Goal: Information Seeking & Learning: Learn about a topic

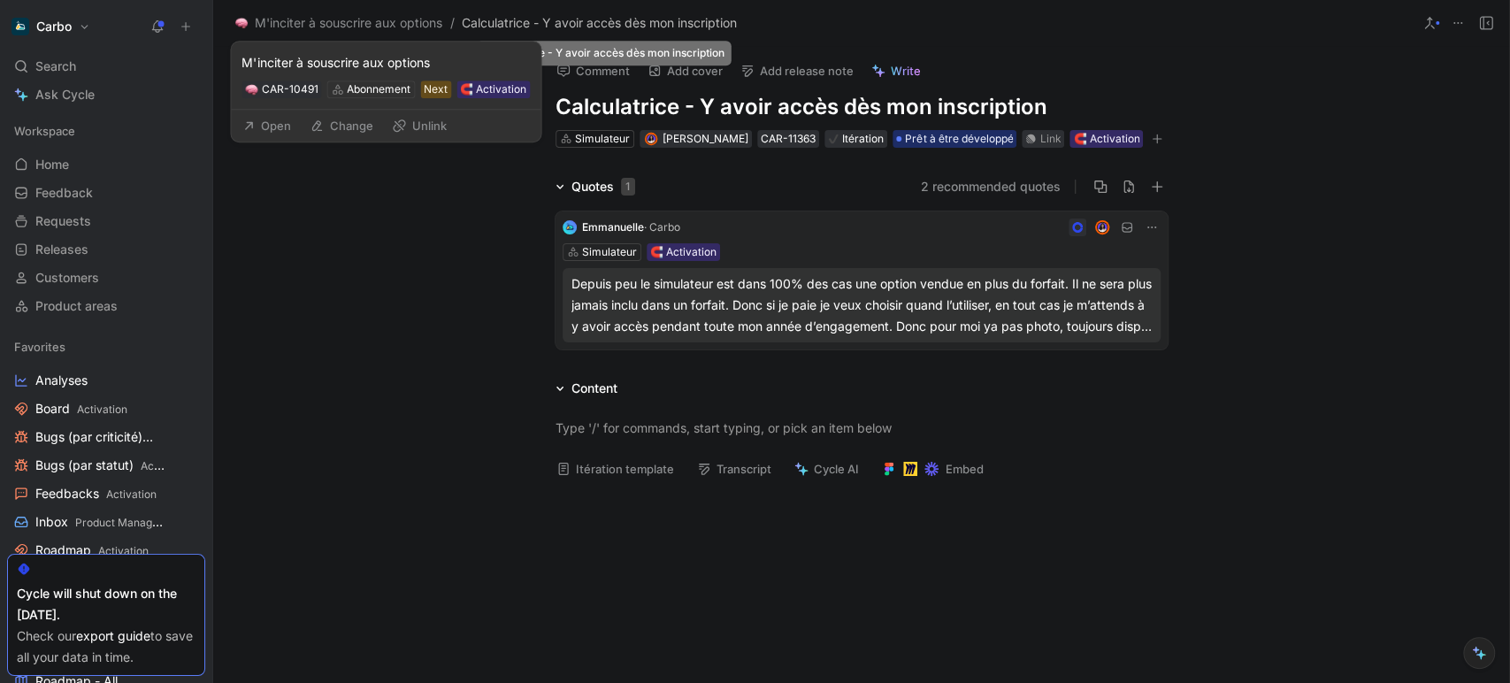
click at [259, 126] on button "Open" at bounding box center [266, 125] width 64 height 25
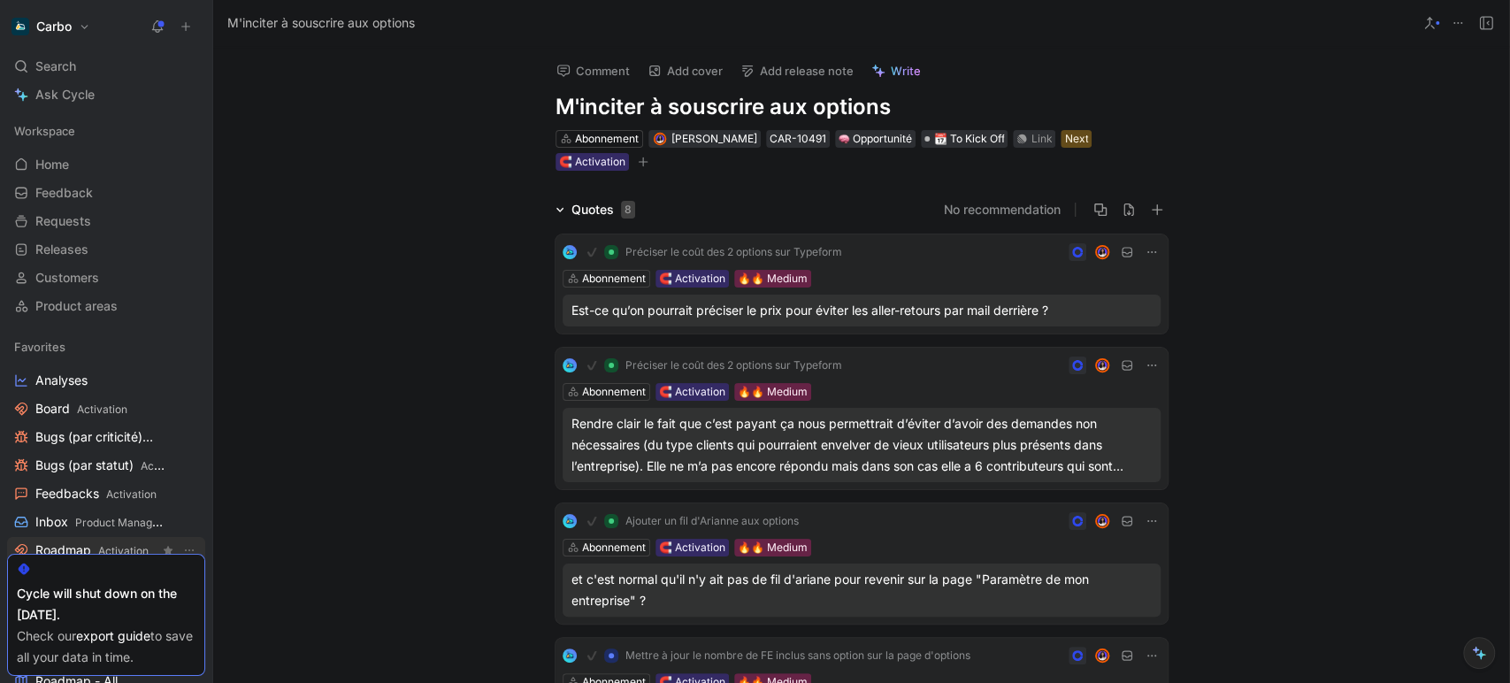
click at [101, 544] on span "Activation" at bounding box center [123, 550] width 50 height 13
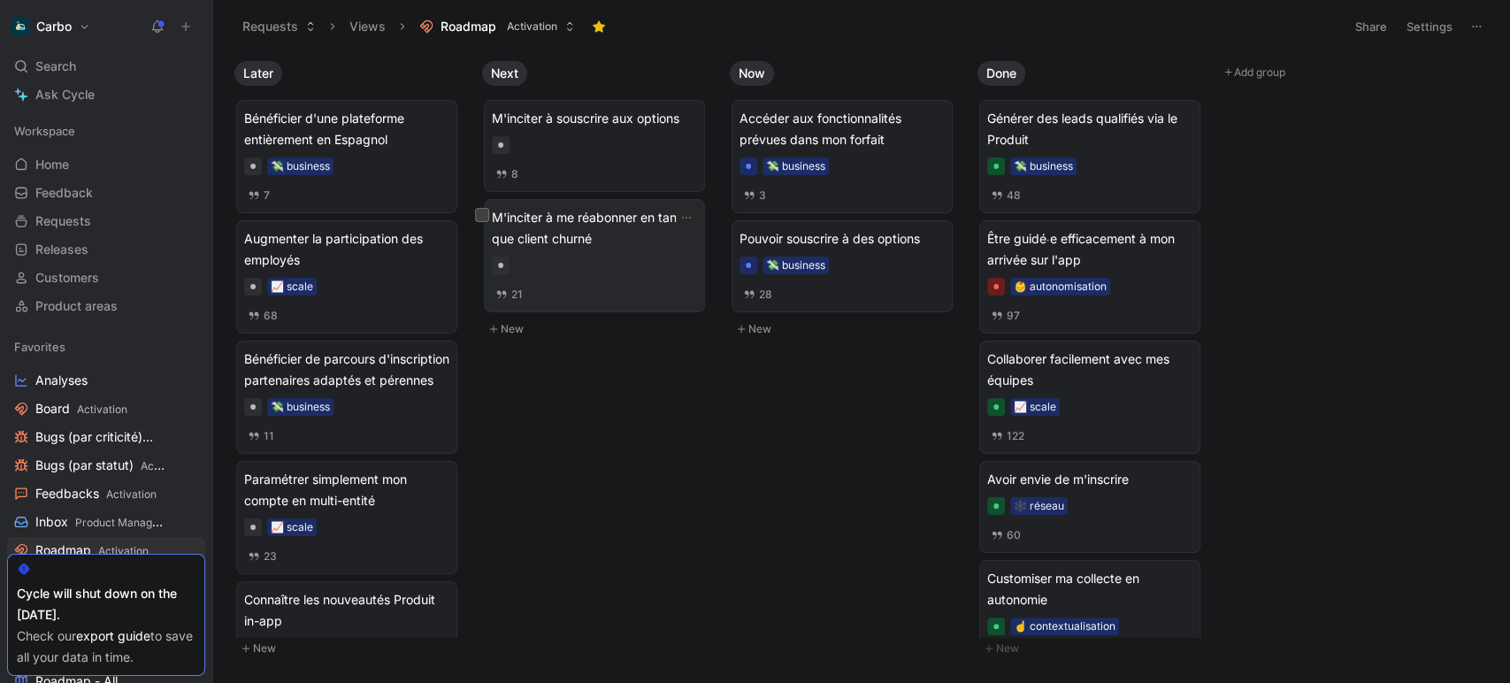
click at [599, 248] on span "M'inciter à me réabonner en tant que client churné" at bounding box center [594, 228] width 205 height 42
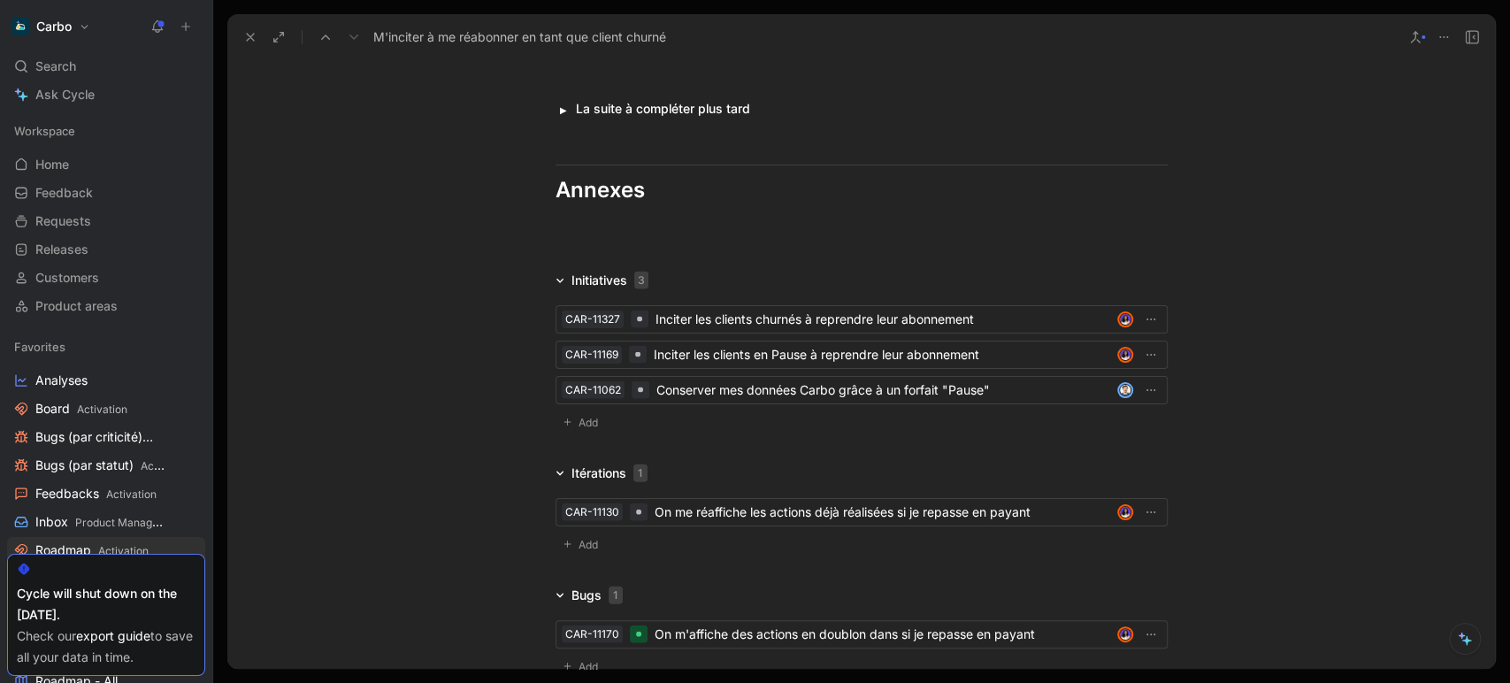
scroll to position [2492, 0]
click at [592, 536] on span "Add" at bounding box center [591, 544] width 25 height 18
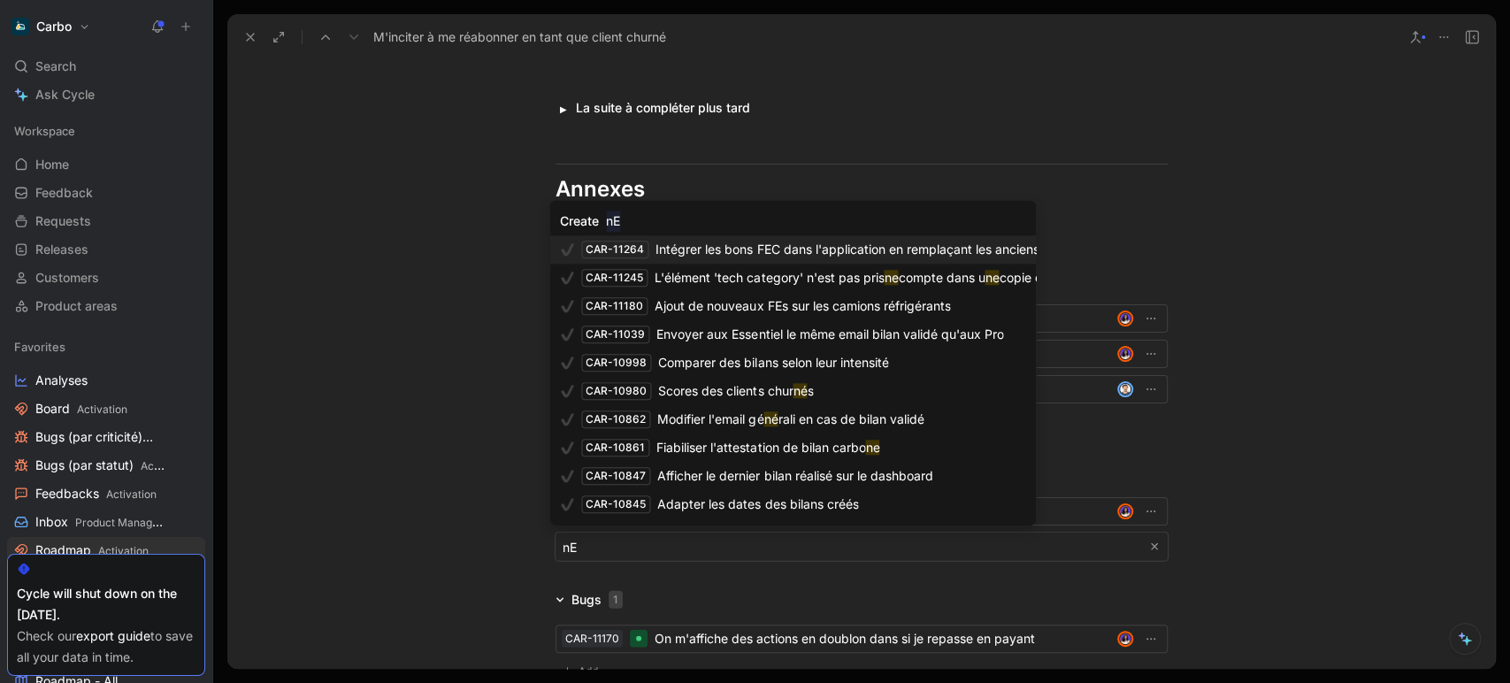
type input "n"
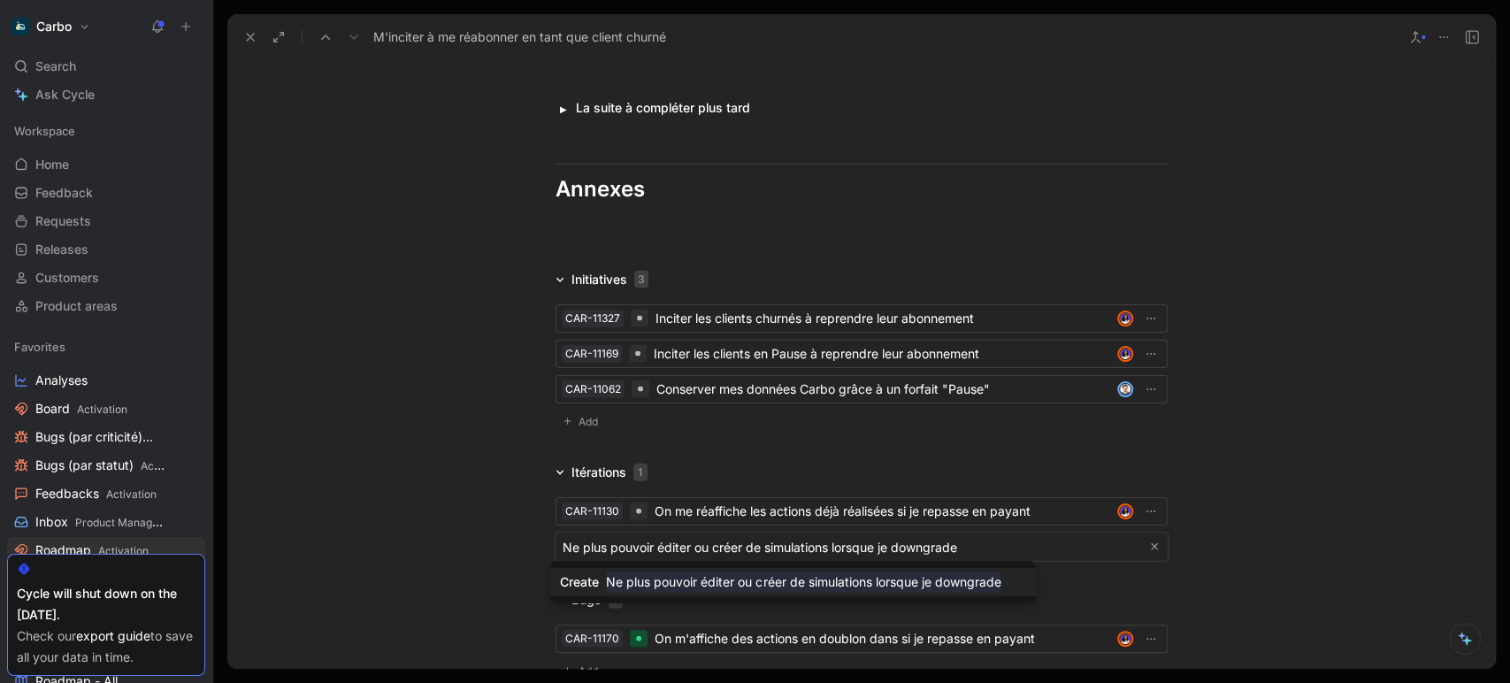
type input "Ne plus pouvoir éditer ou créer de simulations lorsque je downgrade"
click at [790, 582] on mark "Ne plus pouvoir éditer ou créer de simulations lorsque je downgrade" at bounding box center [803, 582] width 395 height 21
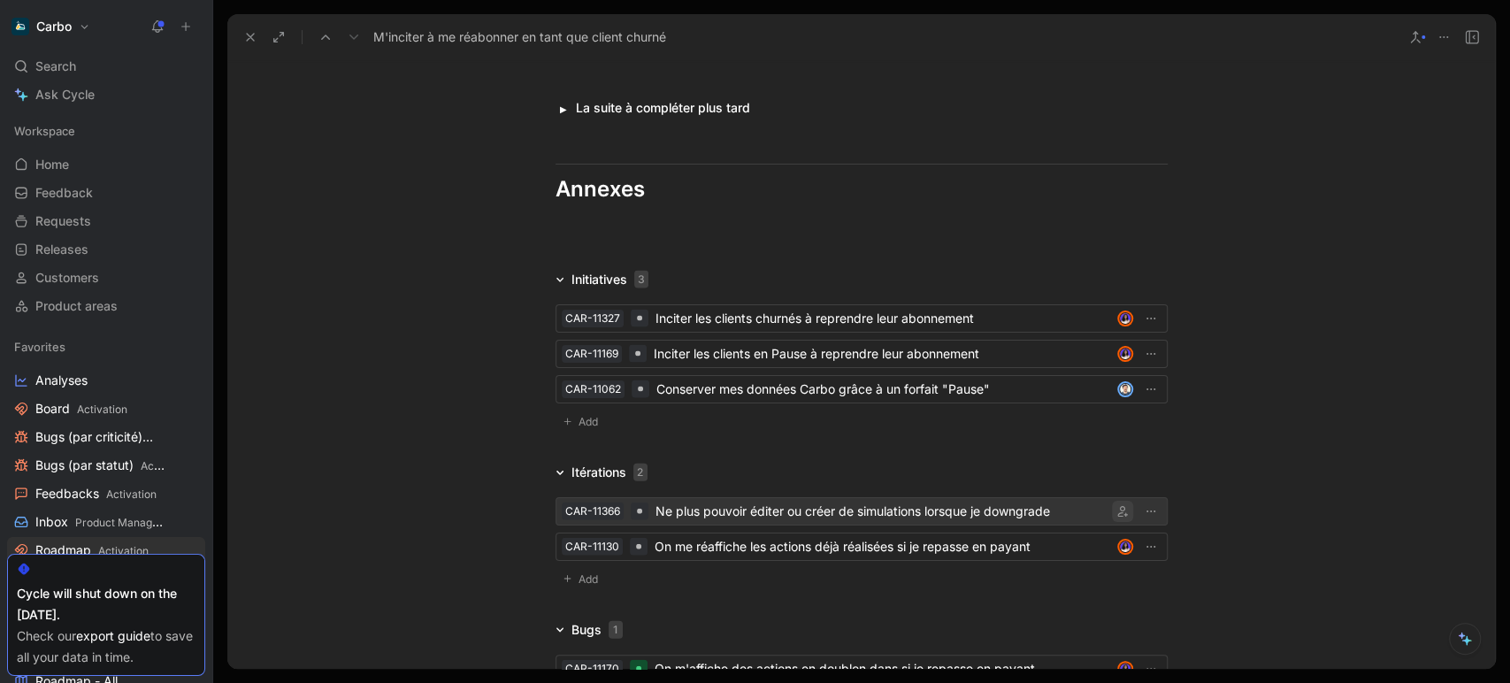
click at [1117, 508] on icon "button" at bounding box center [1122, 511] width 11 height 11
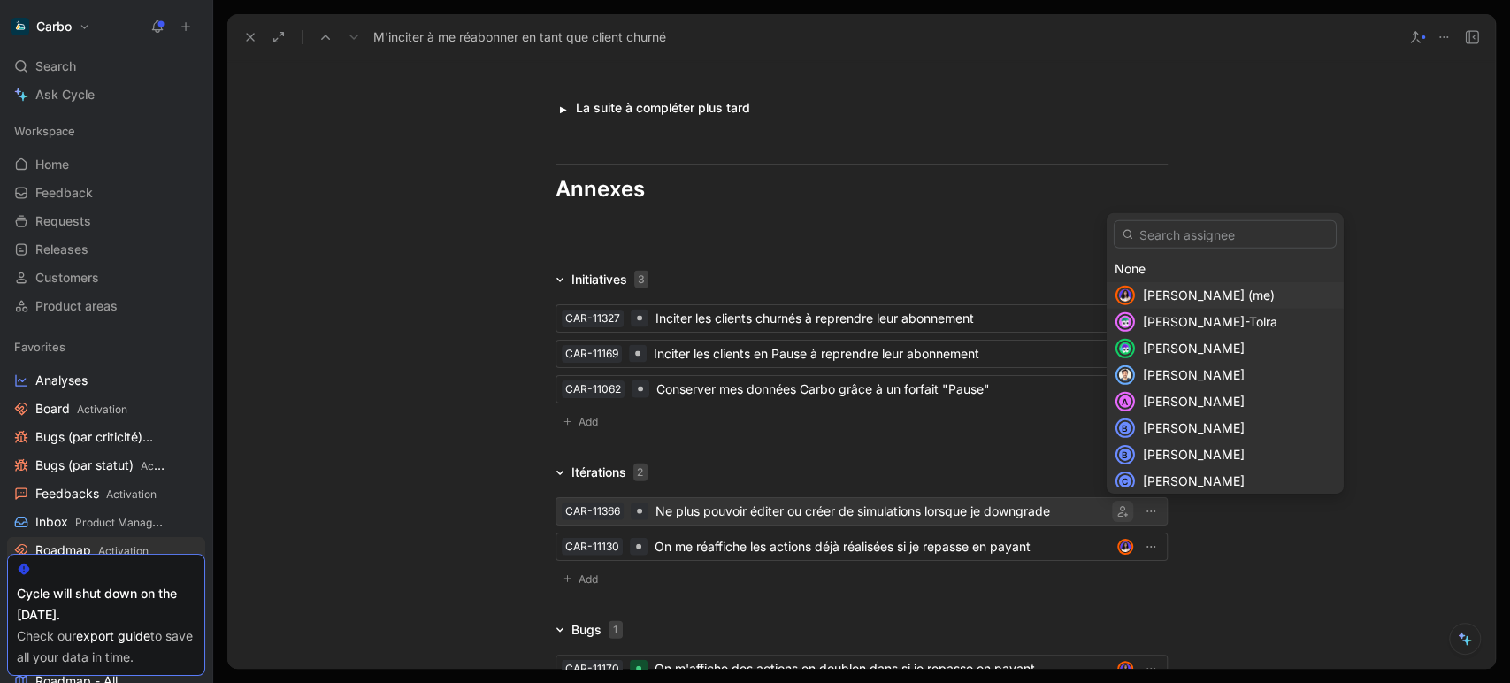
click at [1193, 295] on span "Clémentine Coycault (me)" at bounding box center [1209, 295] width 132 height 15
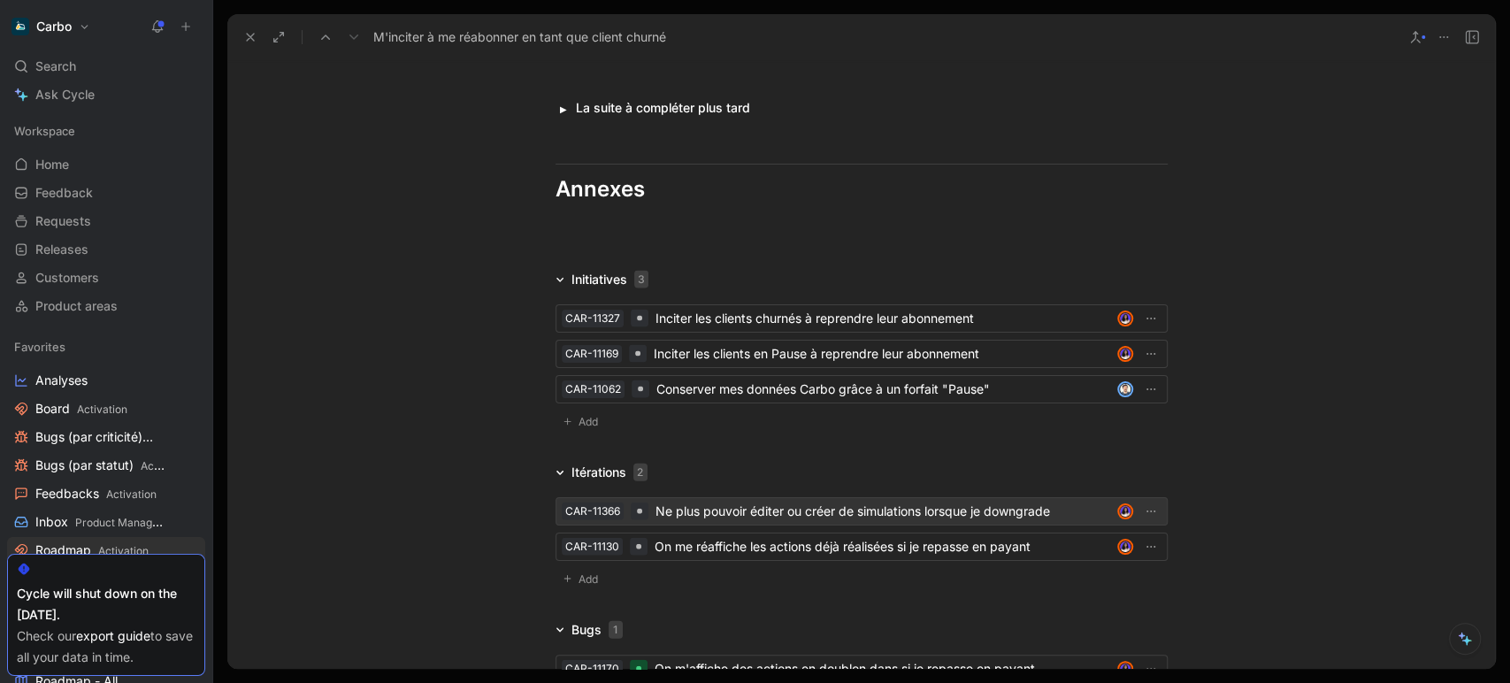
click at [965, 510] on div "Ne plus pouvoir éditer ou créer de simulations lorsque je downgrade" at bounding box center [883, 511] width 455 height 21
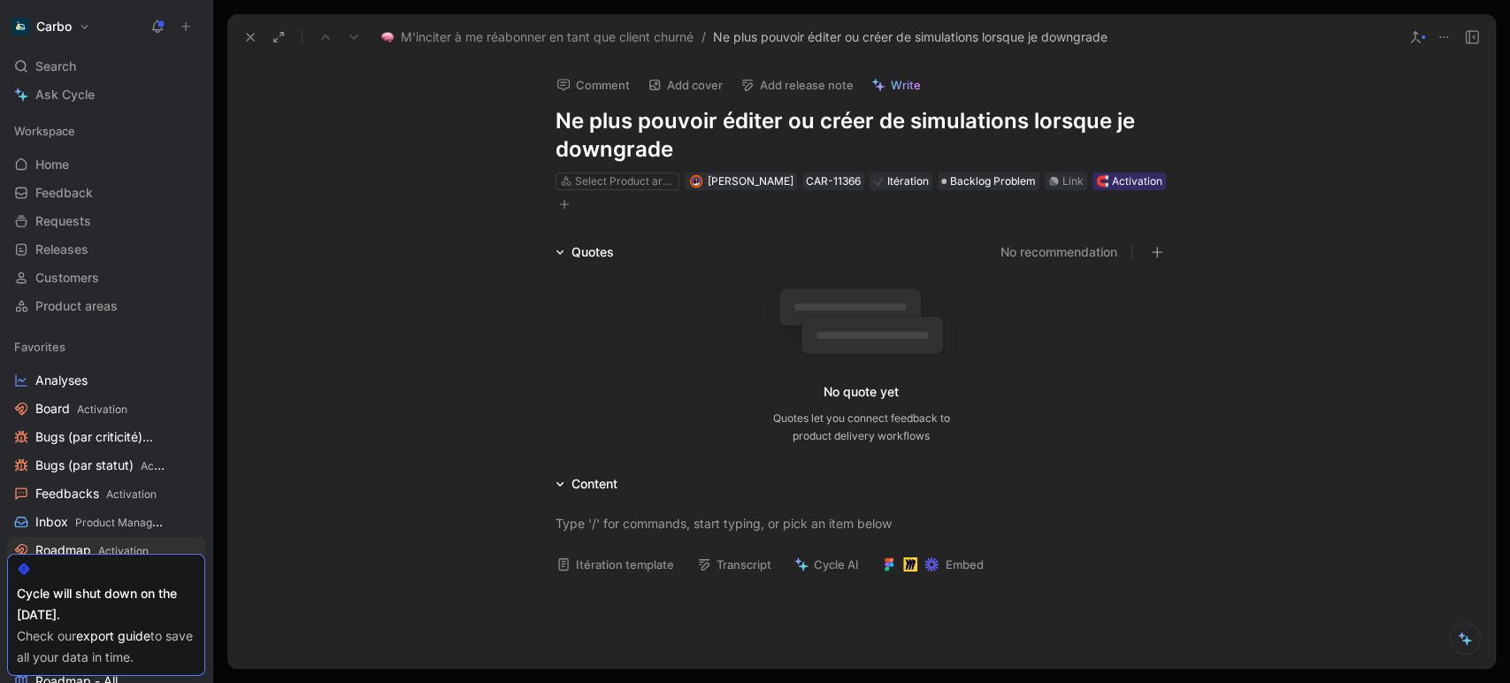
click at [710, 123] on h1 "Ne plus pouvoir éditer ou créer de simulations lorsque je downgrade" at bounding box center [862, 135] width 612 height 57
copy h1 "Ne plus pouvoir éditer ou créer de simulations lorsque je downgrade"
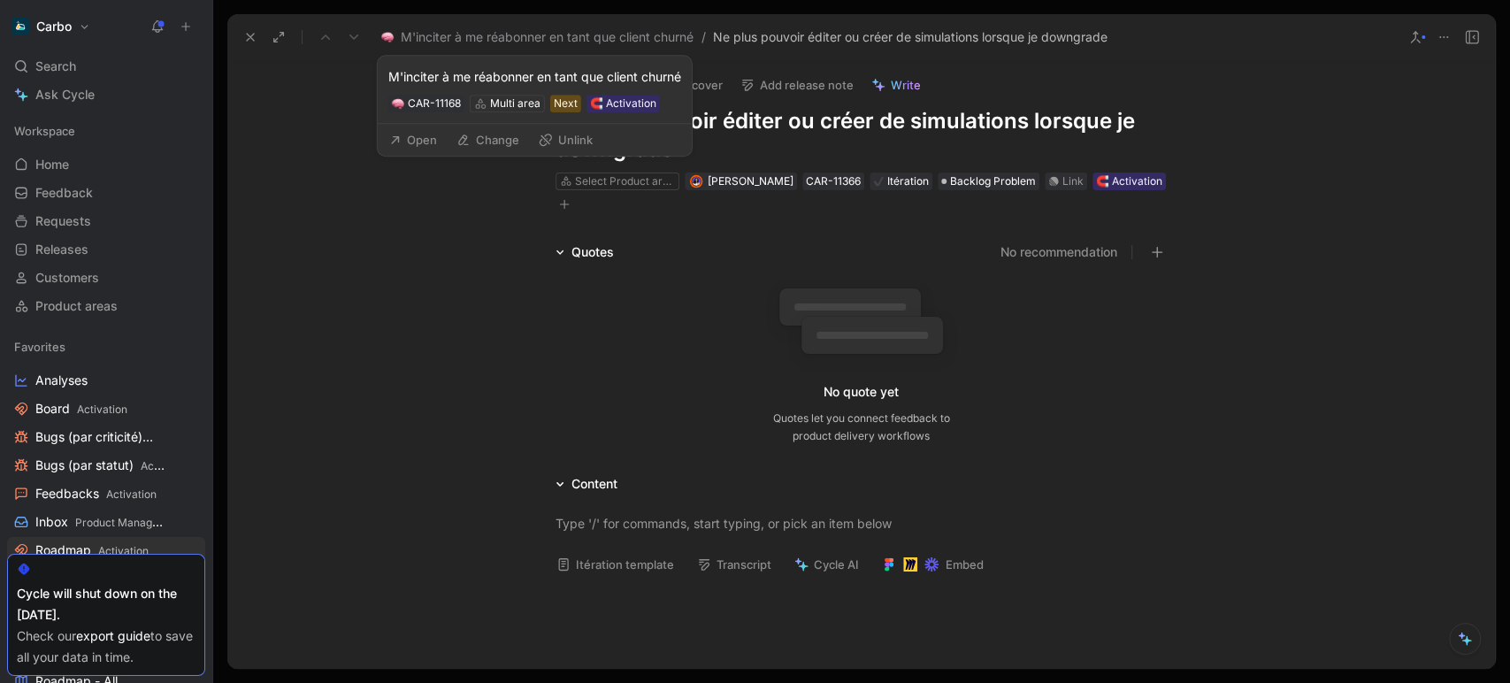
click at [434, 132] on button "Open" at bounding box center [413, 139] width 64 height 25
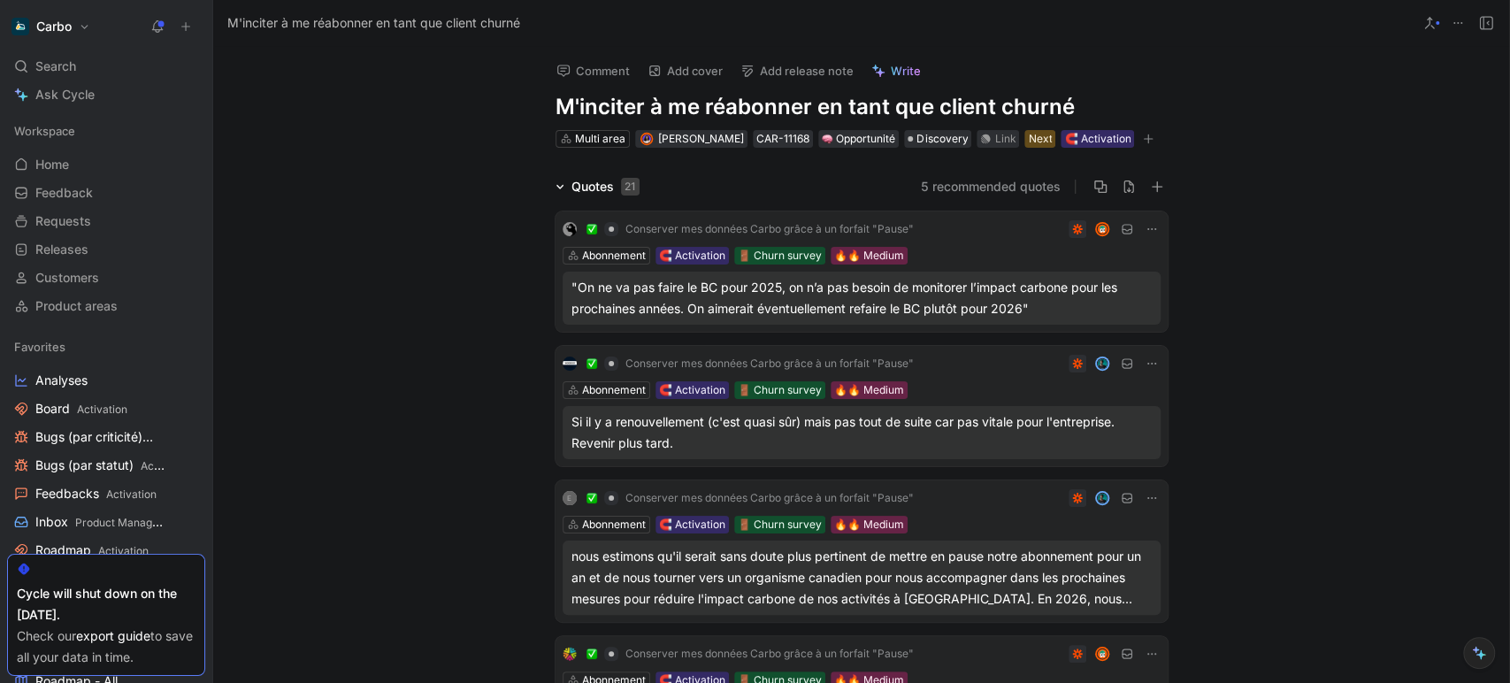
click at [655, 102] on h1 "M'inciter à me réabonner en tant que client churné" at bounding box center [862, 107] width 612 height 28
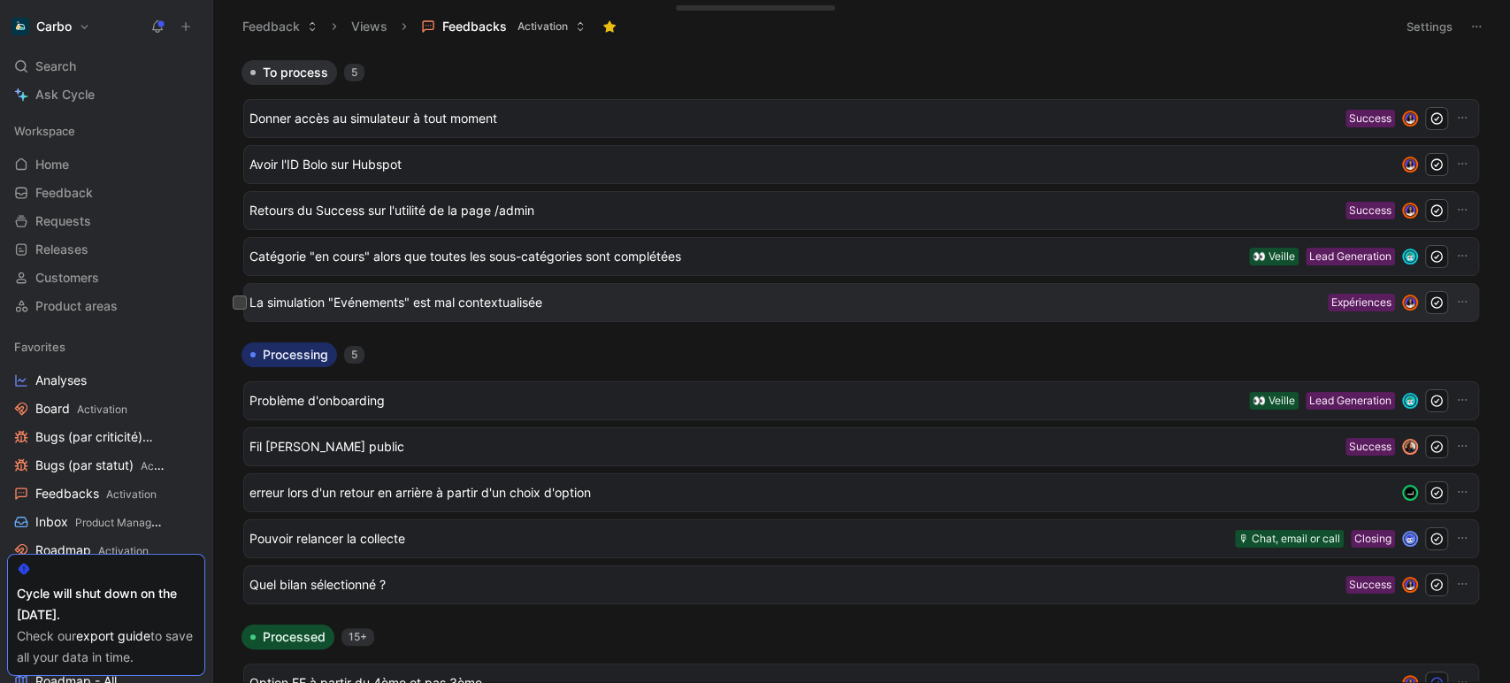
click at [499, 303] on span "La simulation "Evénements" est mal contextualisée" at bounding box center [784, 302] width 1071 height 21
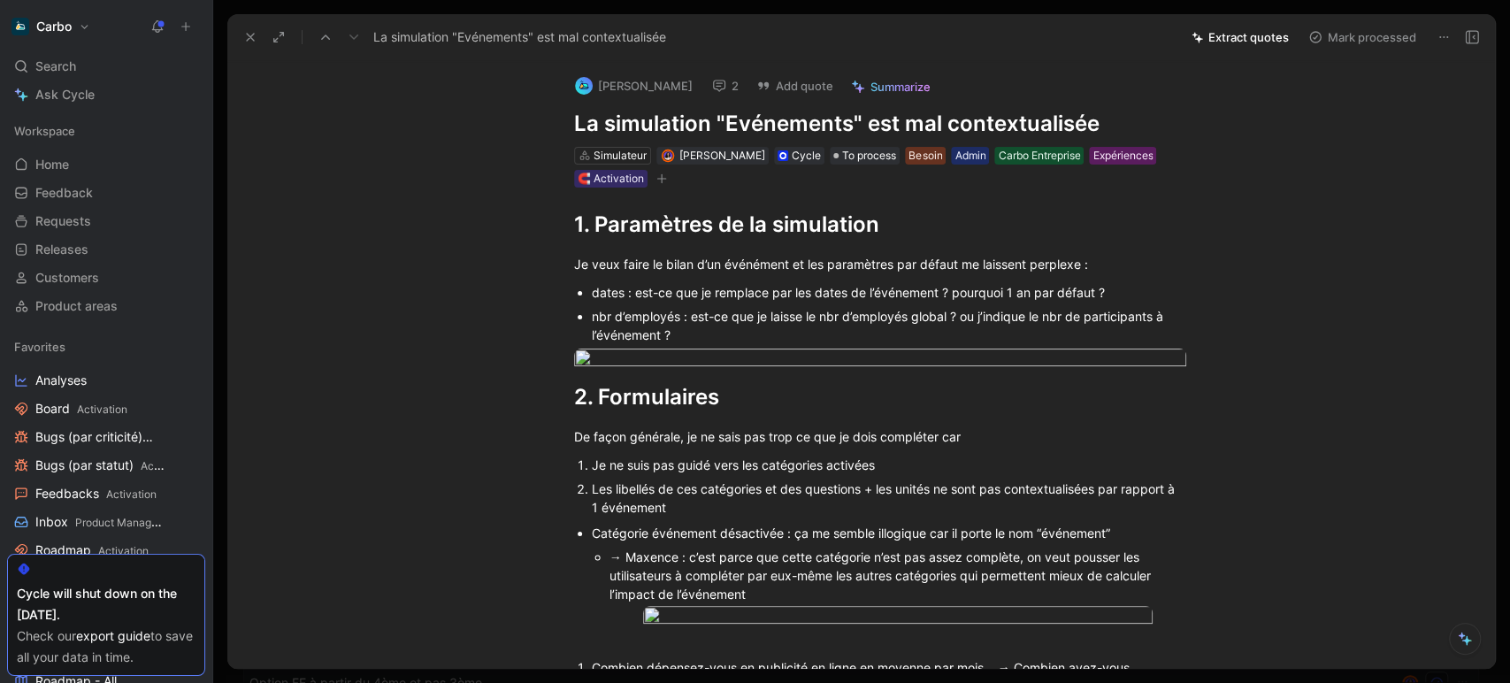
click at [255, 33] on icon at bounding box center [250, 37] width 14 height 14
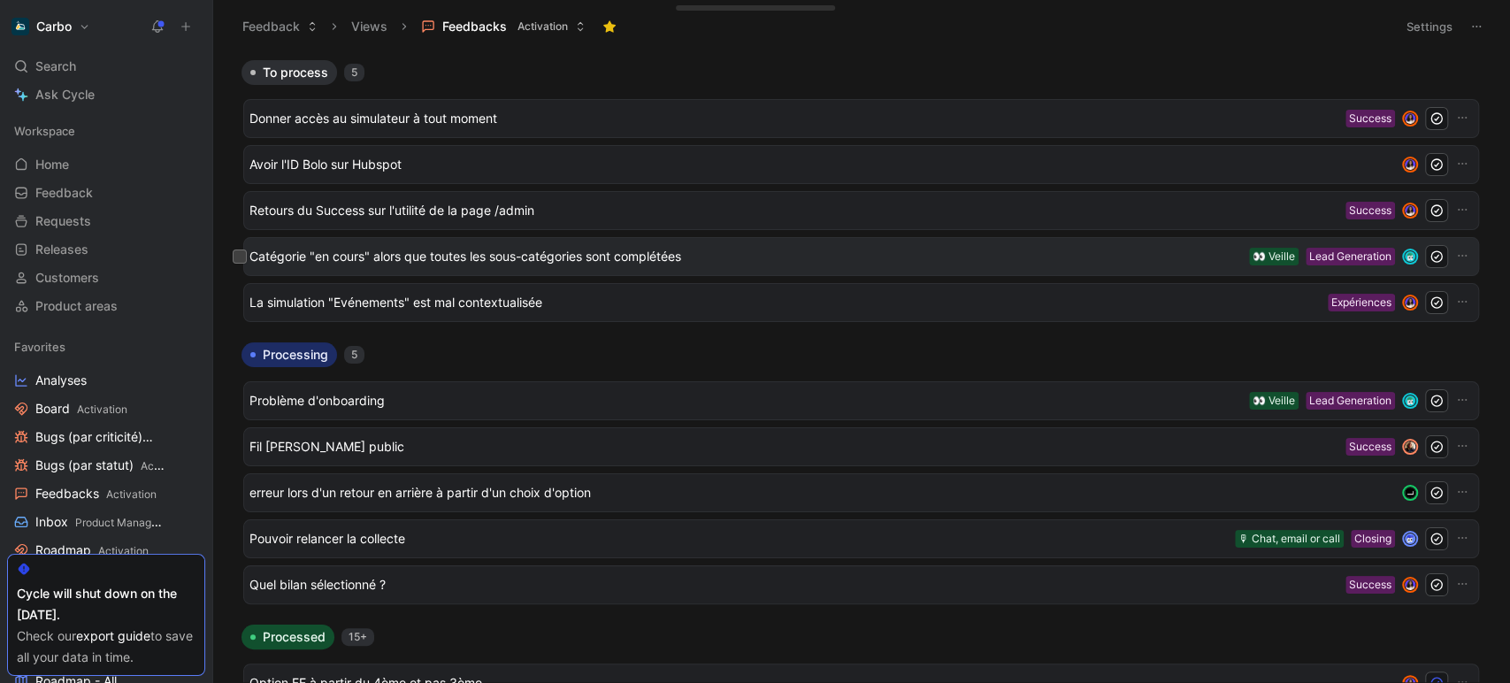
click at [460, 264] on span "Catégorie "en cours" alors que toutes les sous-catégories sont complétées" at bounding box center [745, 256] width 993 height 21
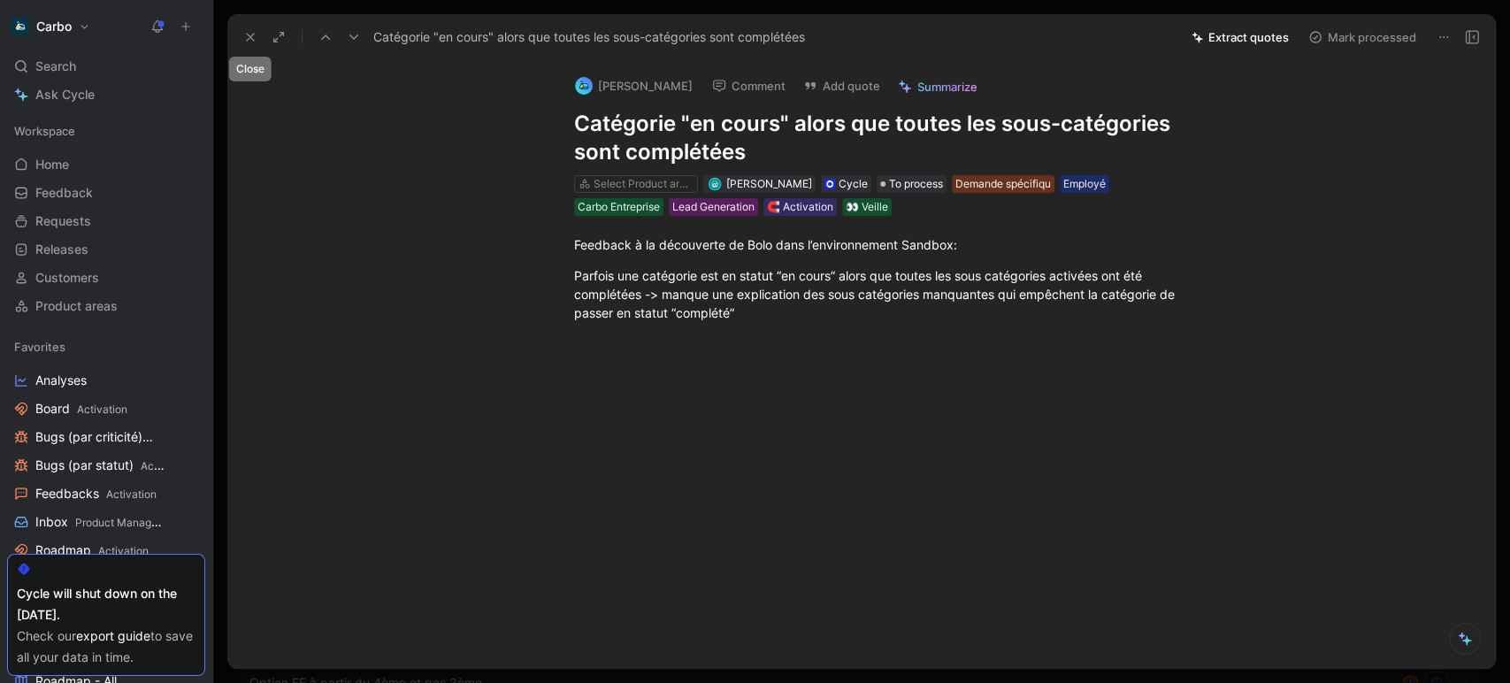
click at [246, 42] on icon at bounding box center [250, 37] width 14 height 14
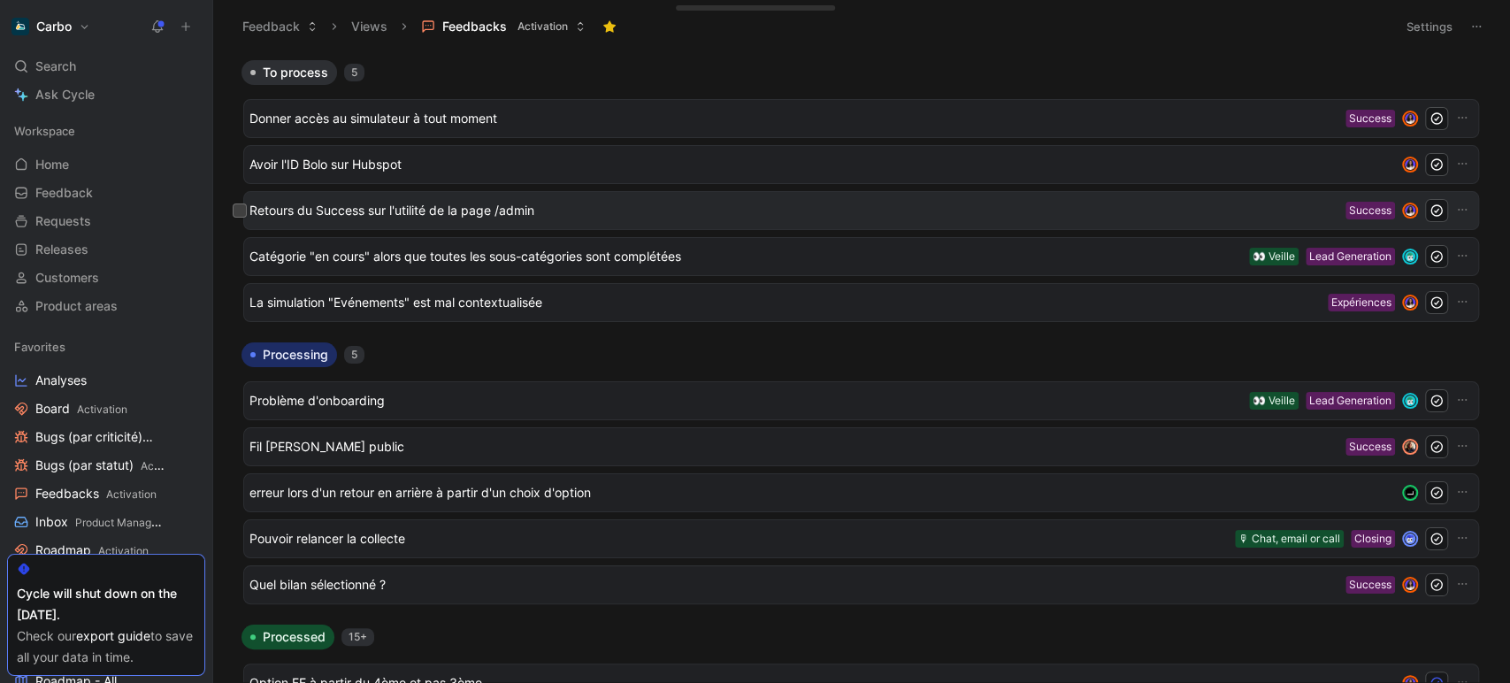
click at [460, 211] on span "Retours du Success sur l'utilité de la page /admin" at bounding box center [793, 210] width 1089 height 21
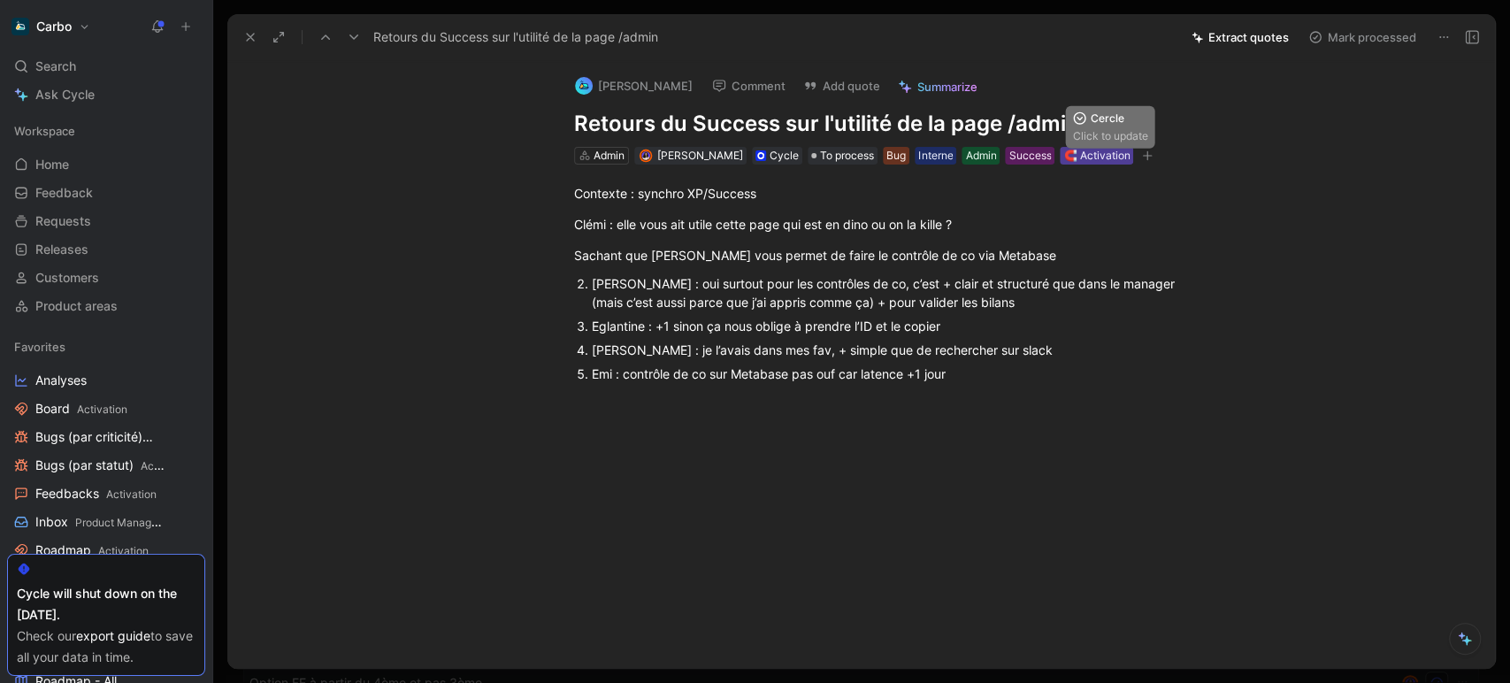
click at [1118, 154] on div "🧲 Activation" at bounding box center [1096, 156] width 66 height 18
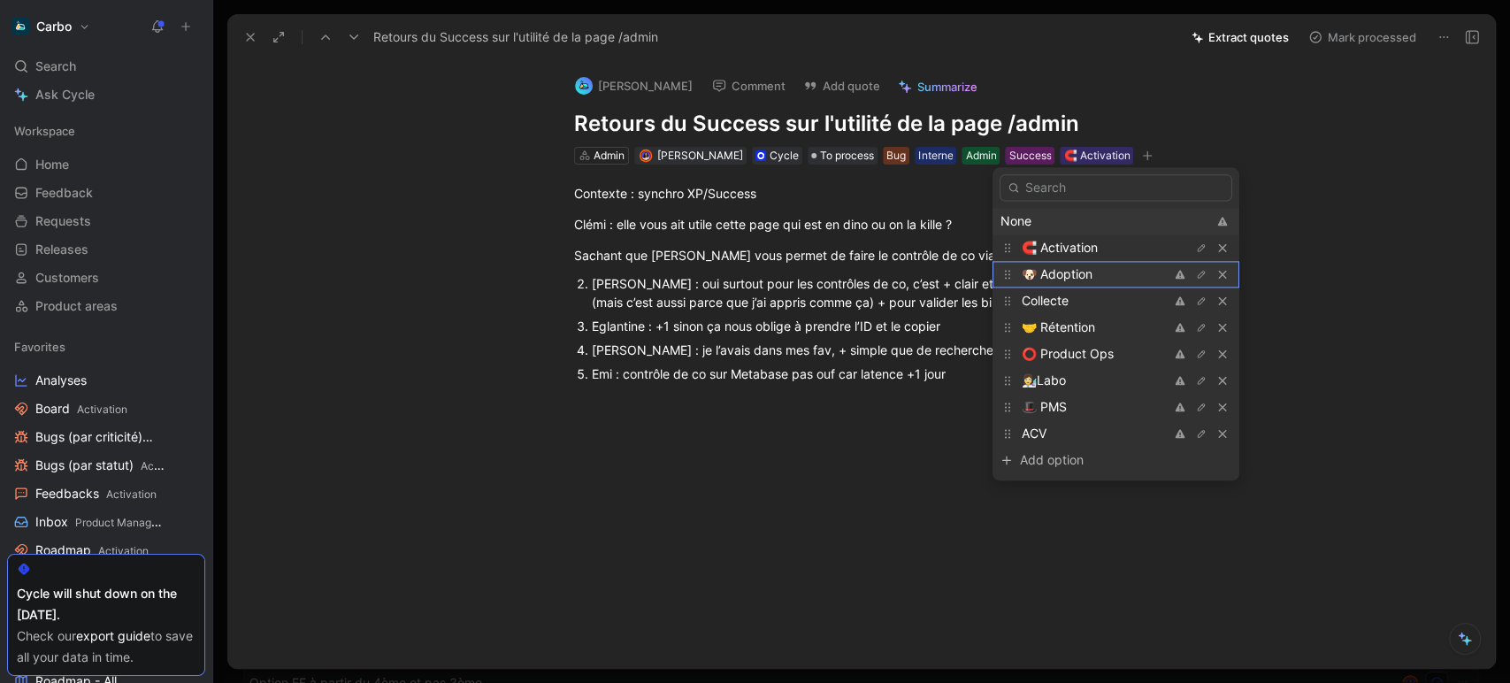
click at [1097, 270] on div "🐶 Adoption" at bounding box center [1088, 274] width 133 height 21
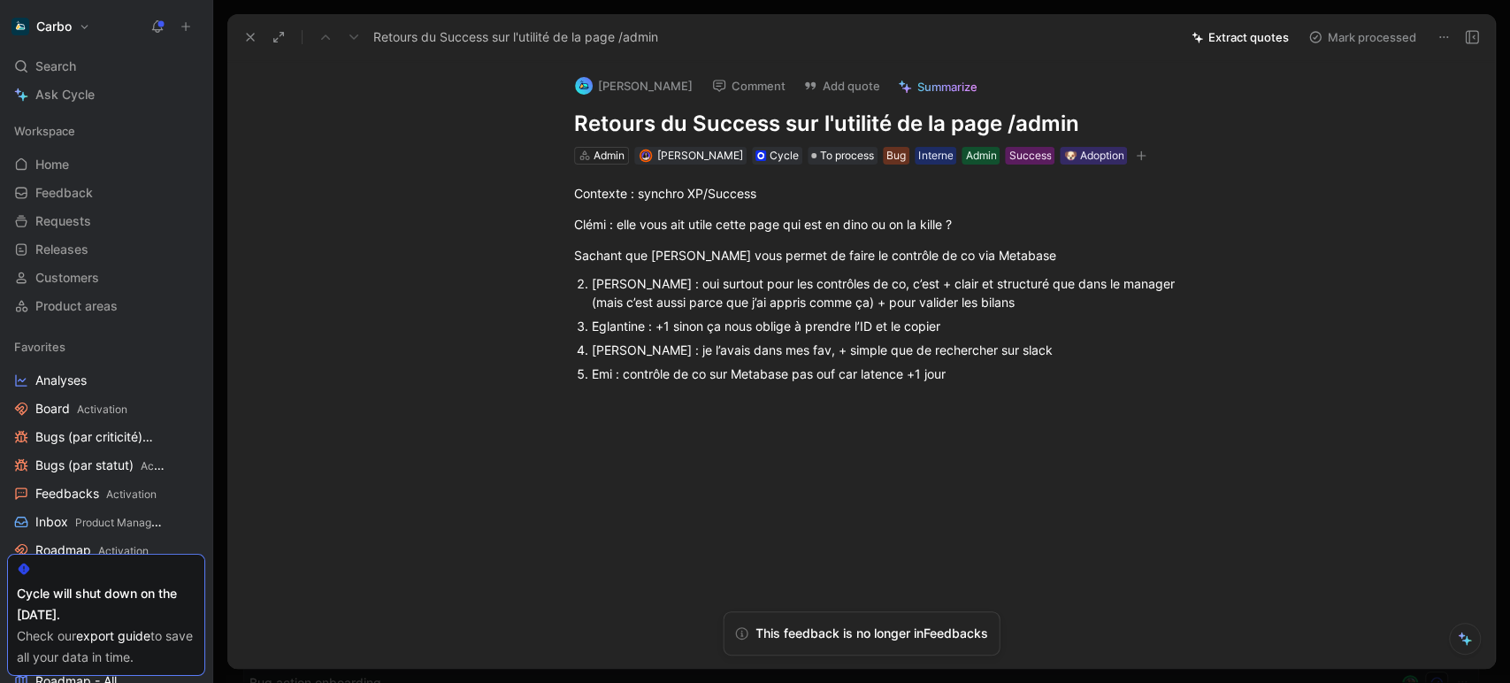
click at [254, 38] on icon at bounding box center [250, 37] width 14 height 14
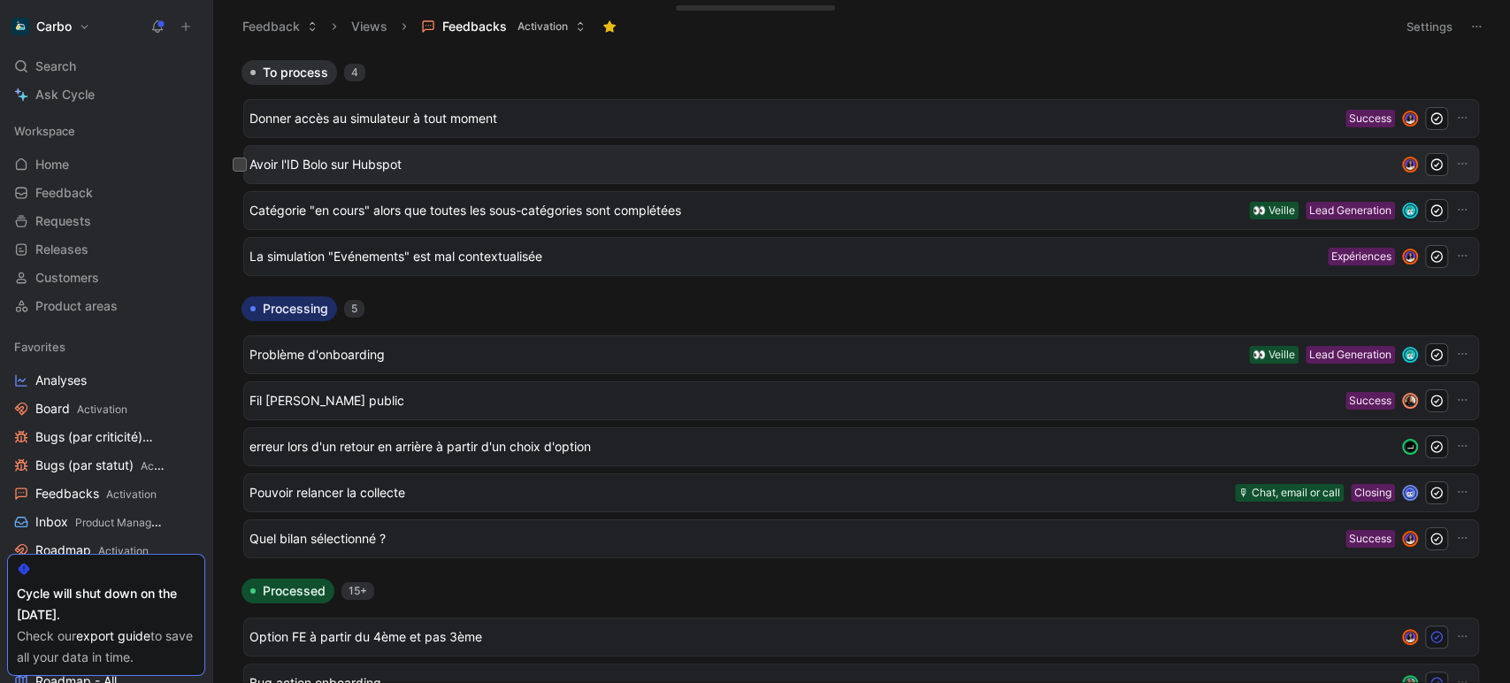
click at [403, 162] on span "Avoir l'ID Bolo sur Hubspot" at bounding box center [818, 164] width 1139 height 21
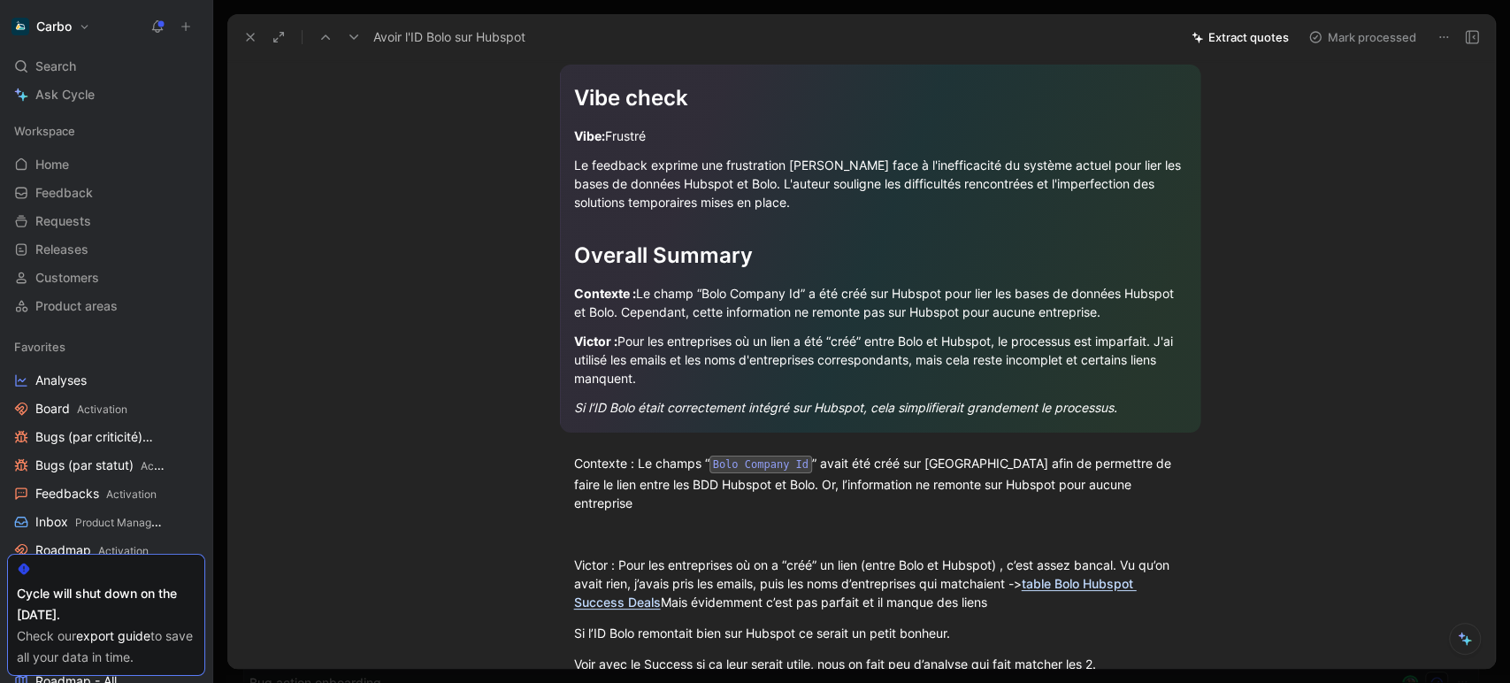
scroll to position [337, 0]
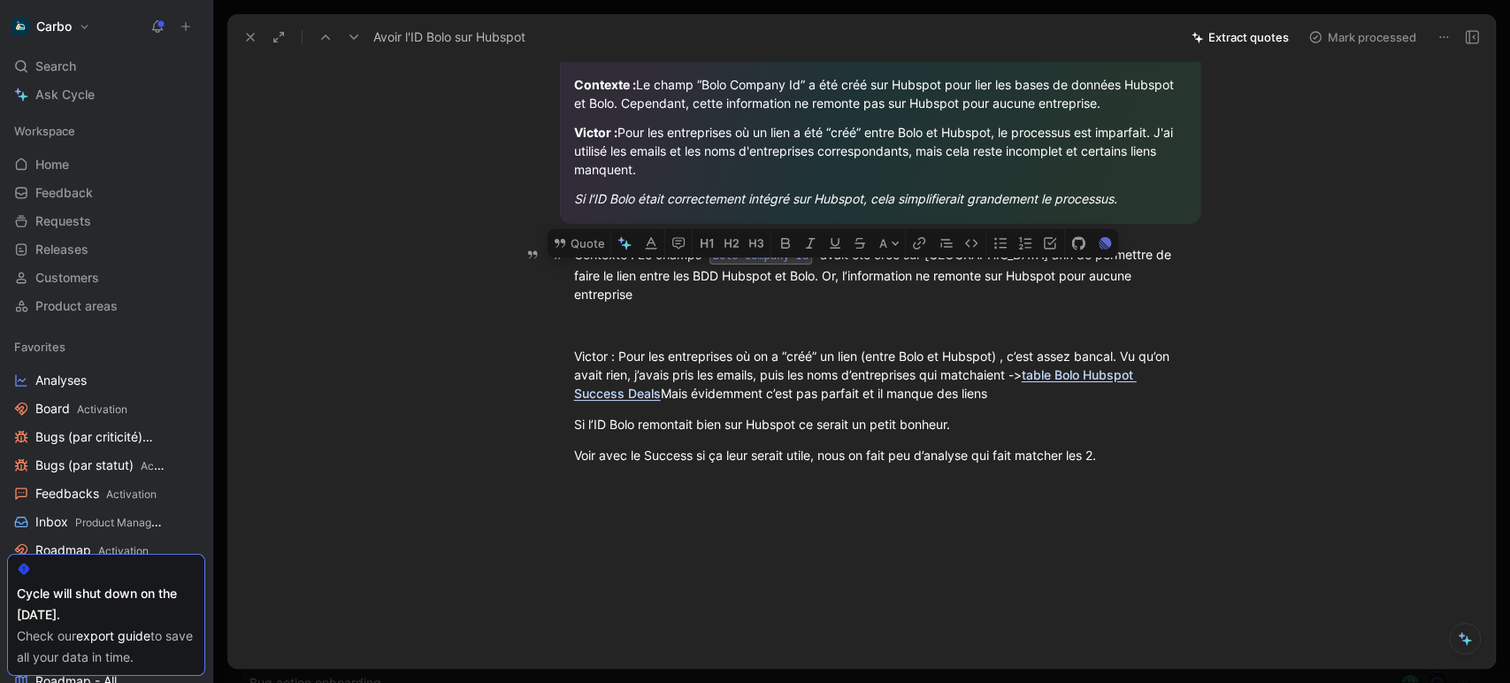
drag, startPoint x: 1121, startPoint y: 435, endPoint x: 572, endPoint y: 263, distance: 575.0
click at [572, 263] on div "Vibe check Vibe: Frustré Le feedback exprime une frustration claire face à l'in…" at bounding box center [880, 155] width 1231 height 656
click at [244, 41] on icon at bounding box center [250, 37] width 14 height 14
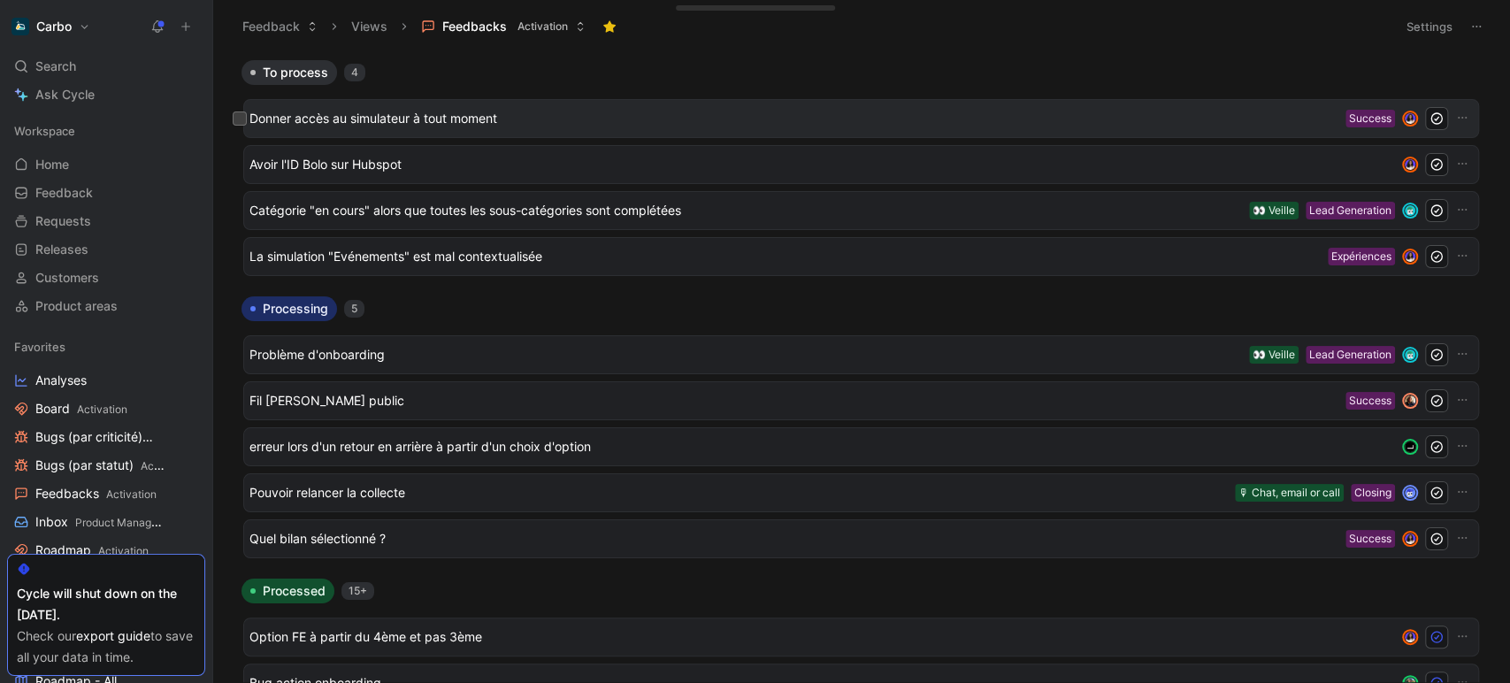
click at [394, 119] on span "Donner accès au simulateur à tout moment" at bounding box center [793, 118] width 1089 height 21
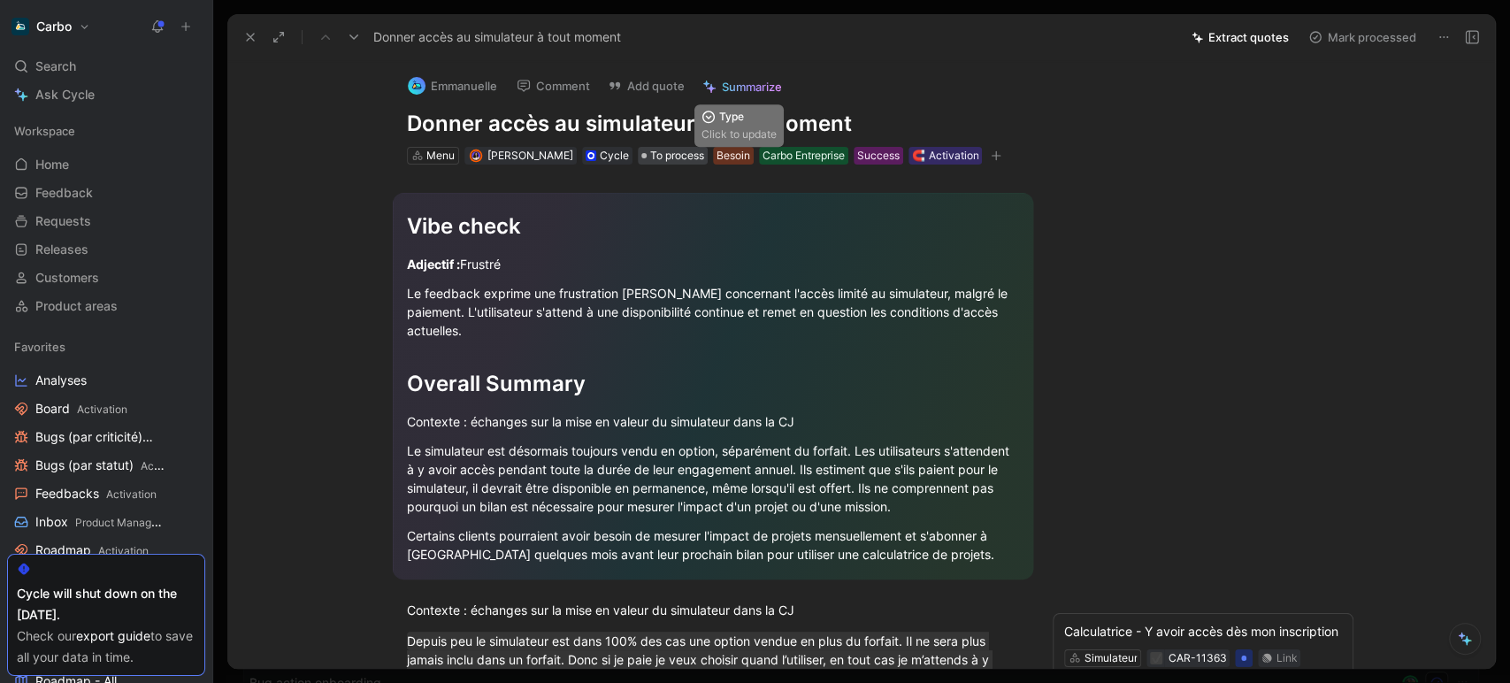
click at [664, 157] on span "To process" at bounding box center [677, 156] width 54 height 18
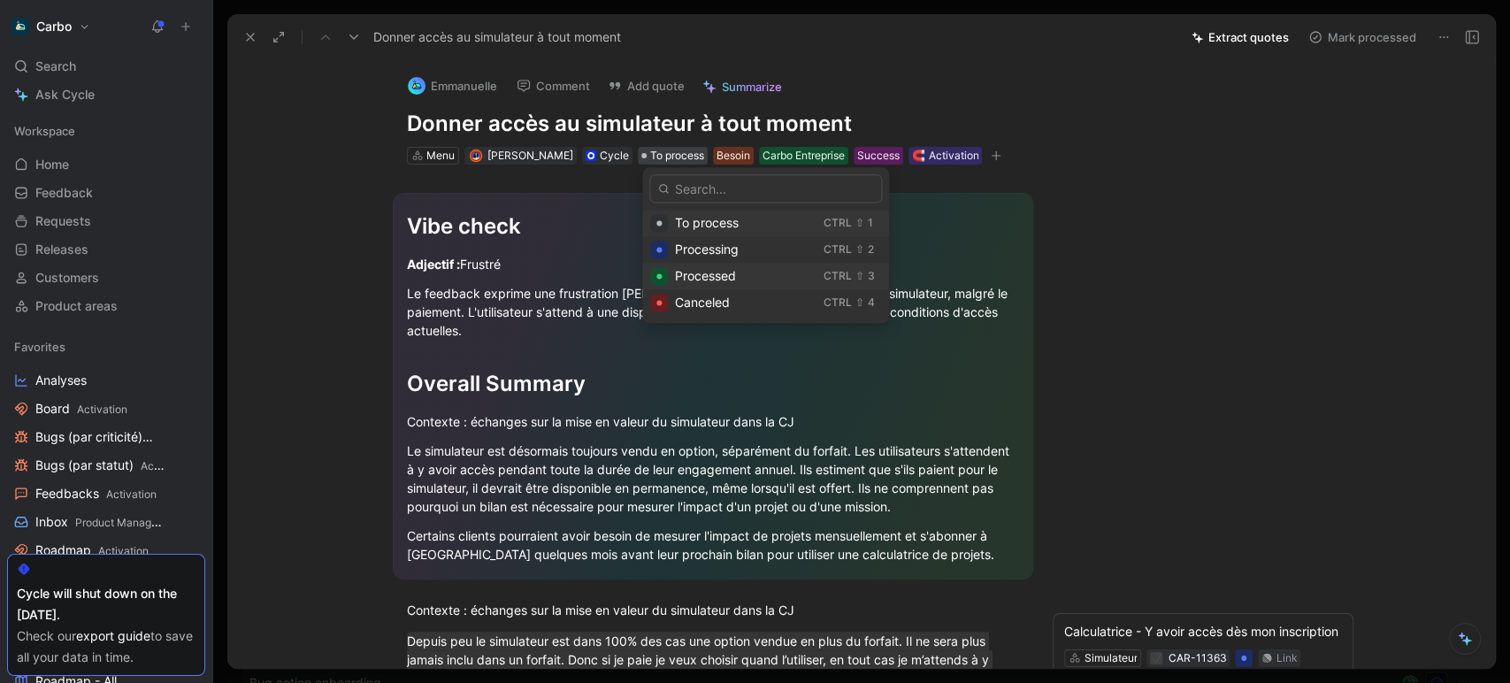
click at [729, 282] on span "Processed" at bounding box center [705, 275] width 61 height 15
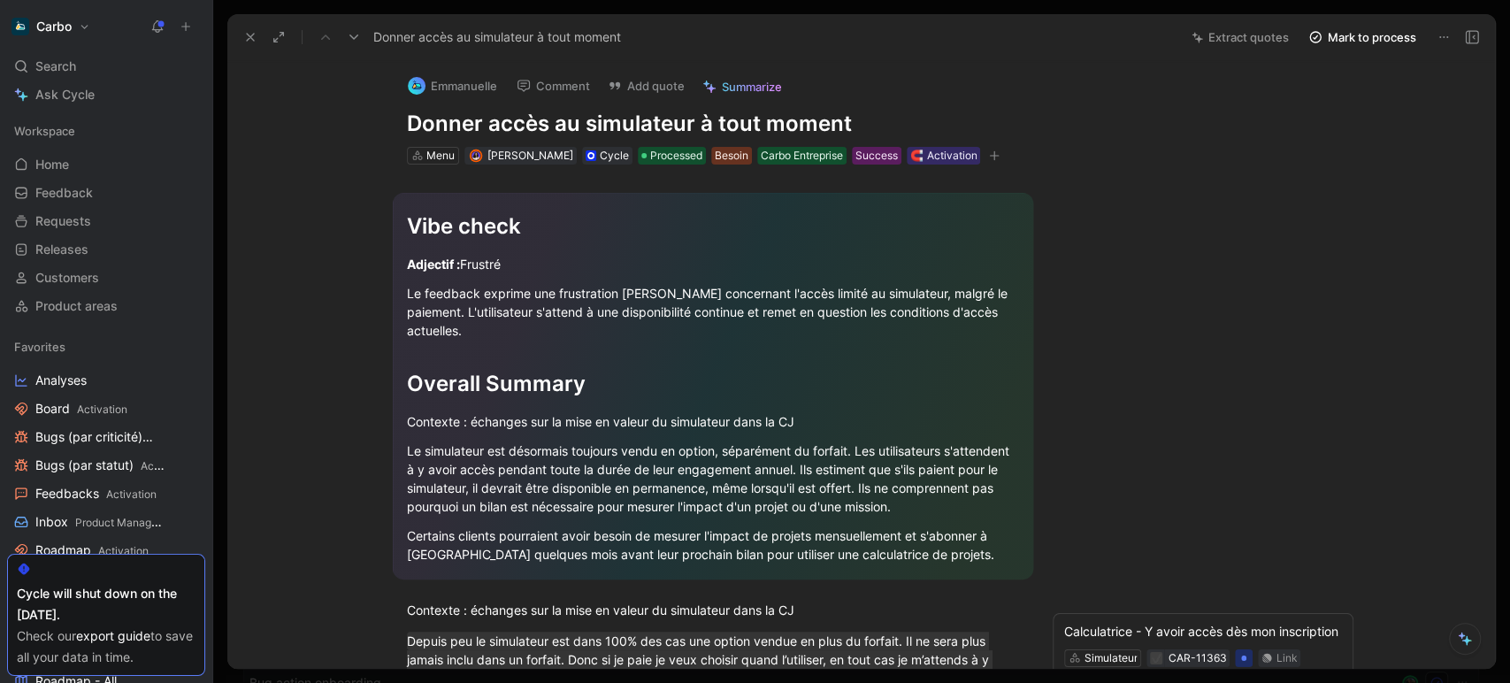
click at [246, 42] on icon at bounding box center [250, 37] width 14 height 14
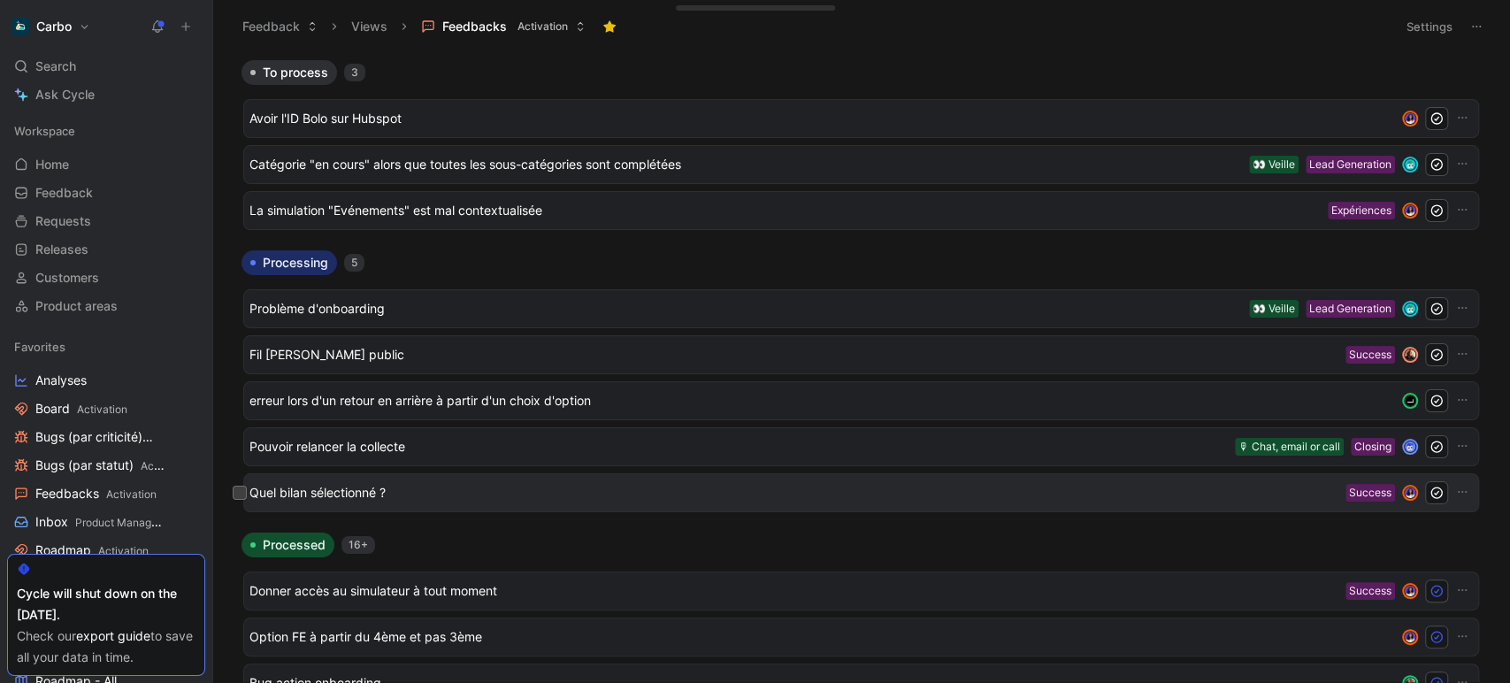
click at [518, 493] on span "Quel bilan sélectionné ?" at bounding box center [793, 492] width 1089 height 21
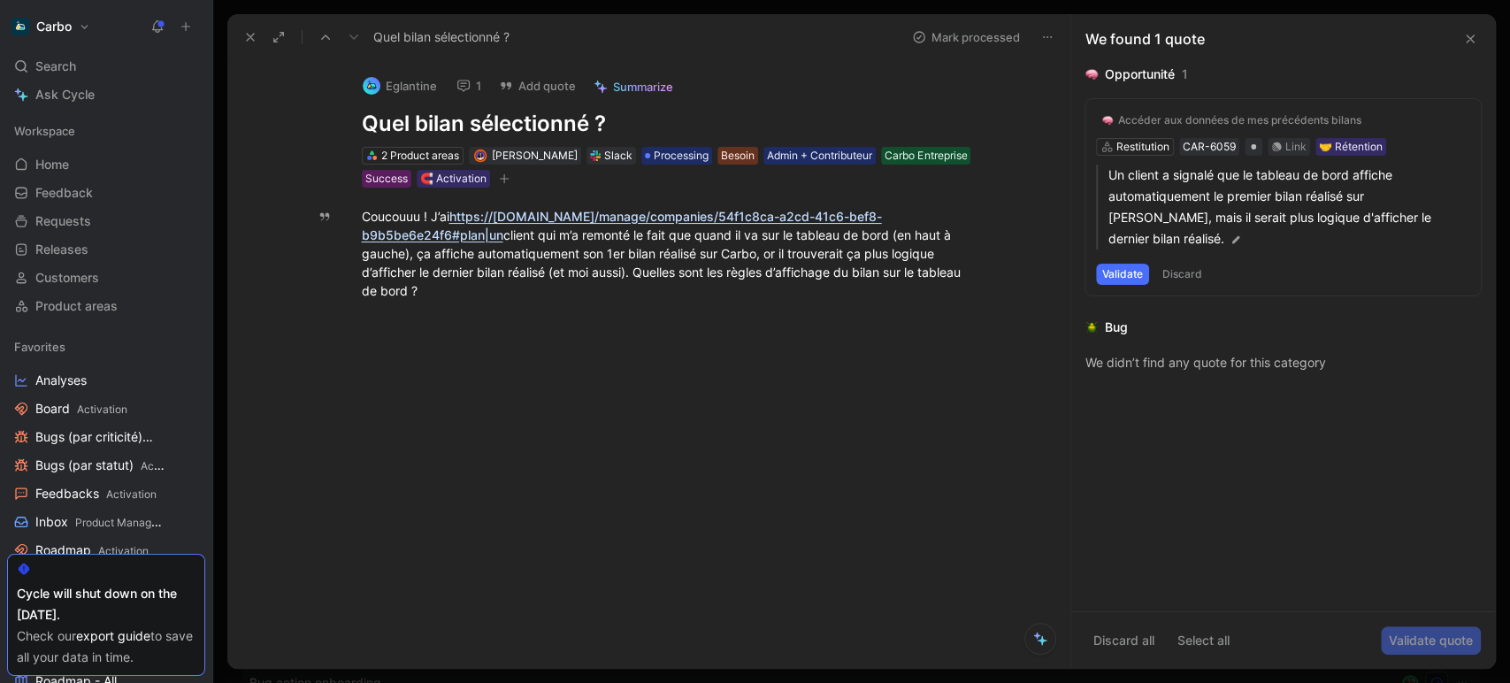
click at [1157, 126] on div "Accéder aux données de mes précédents bilans" at bounding box center [1239, 120] width 243 height 14
click at [1468, 35] on icon at bounding box center [1470, 39] width 14 height 14
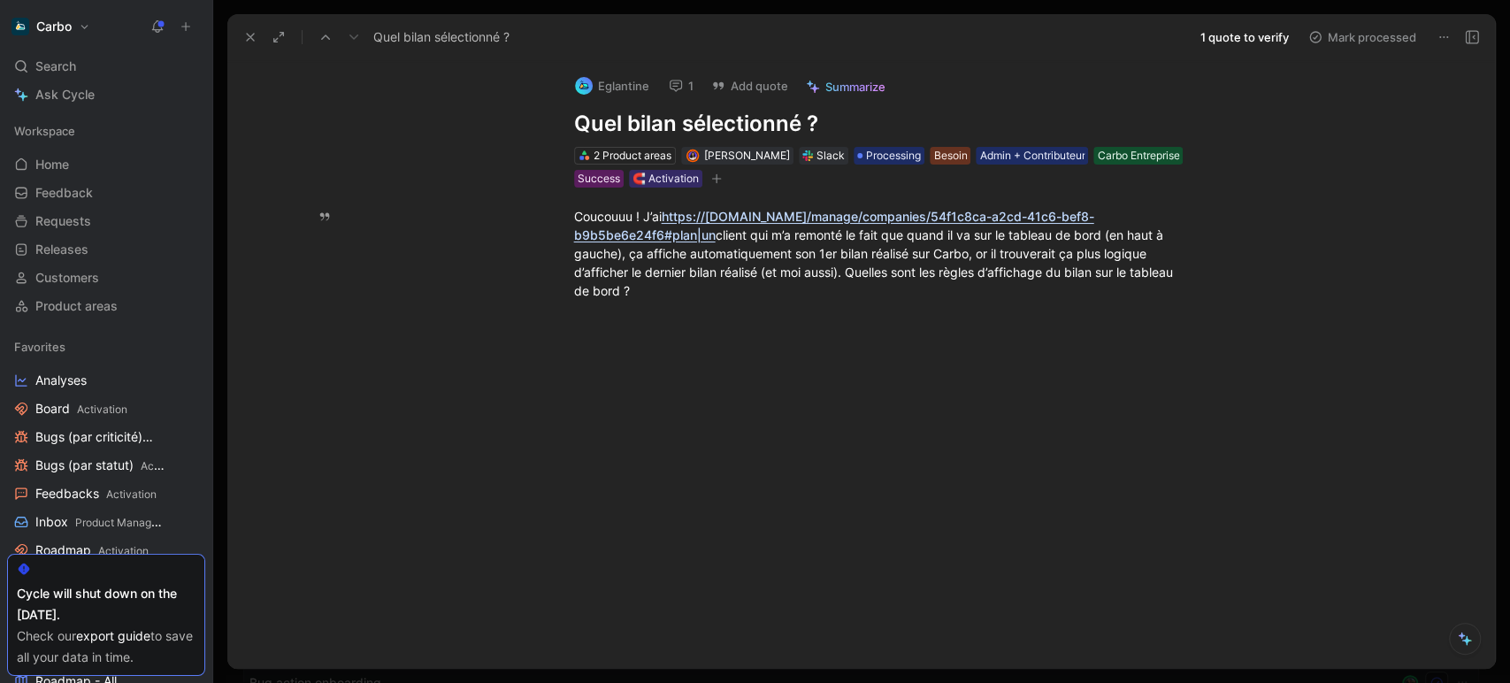
click at [1462, 40] on button at bounding box center [1472, 37] width 25 height 25
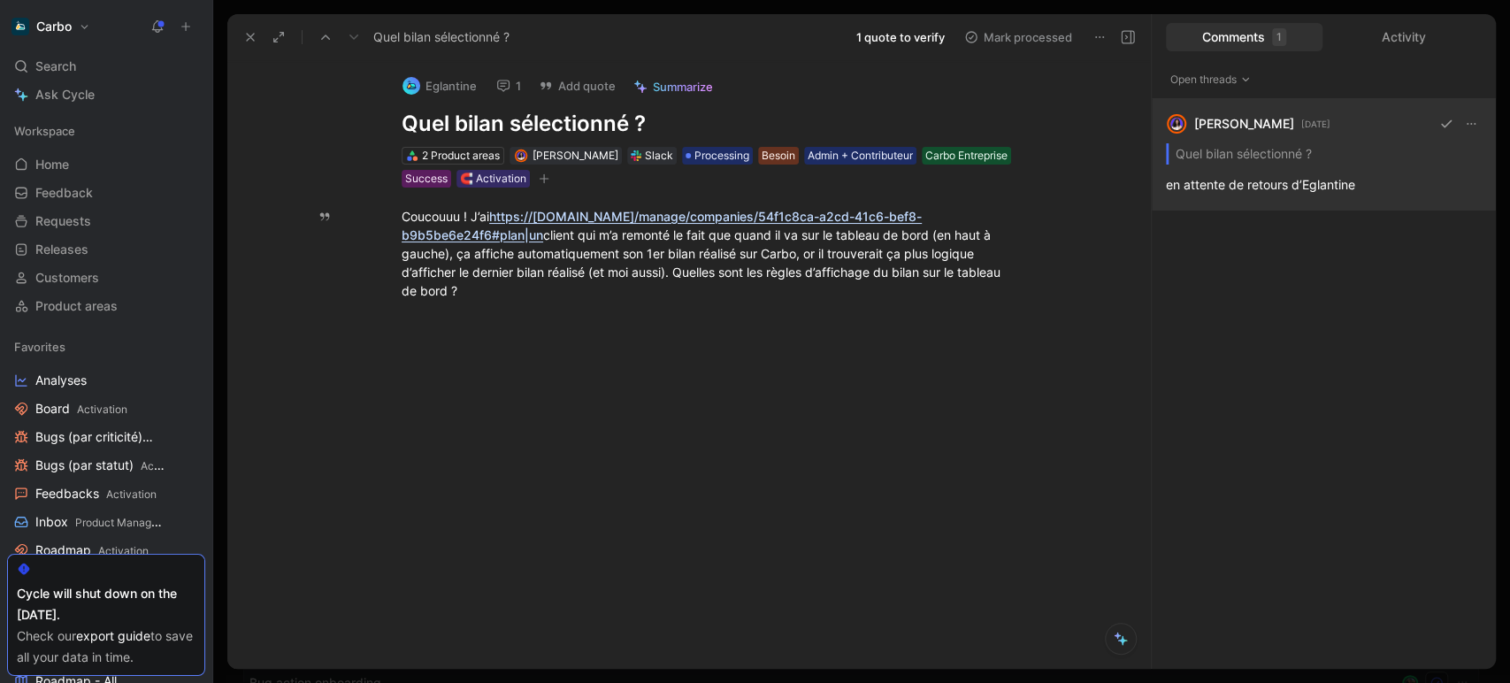
click at [1293, 201] on div "[PERSON_NAME] [DATE] Quel bilan sélectionné ? en attente de retours d’[GEOGRAPH…" at bounding box center [1324, 154] width 344 height 111
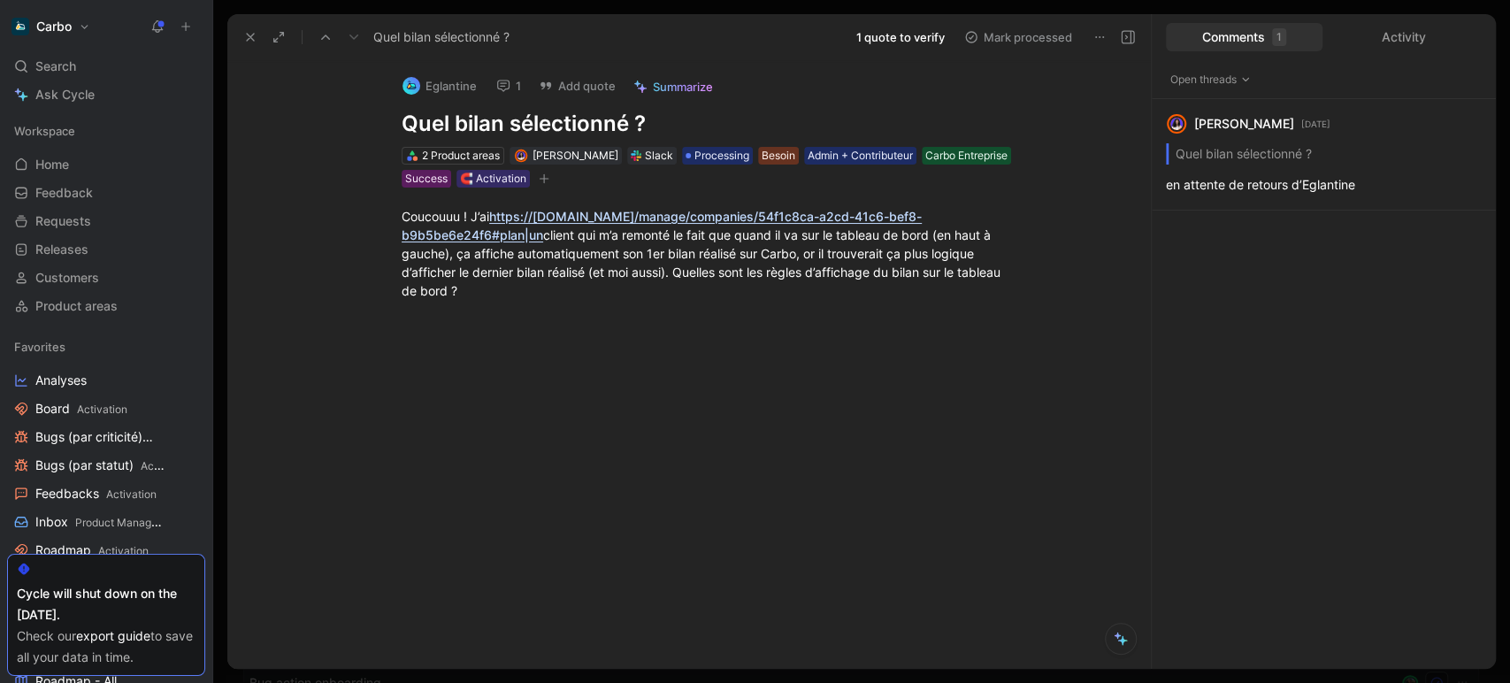
click at [656, 153] on div "Slack" at bounding box center [652, 156] width 50 height 18
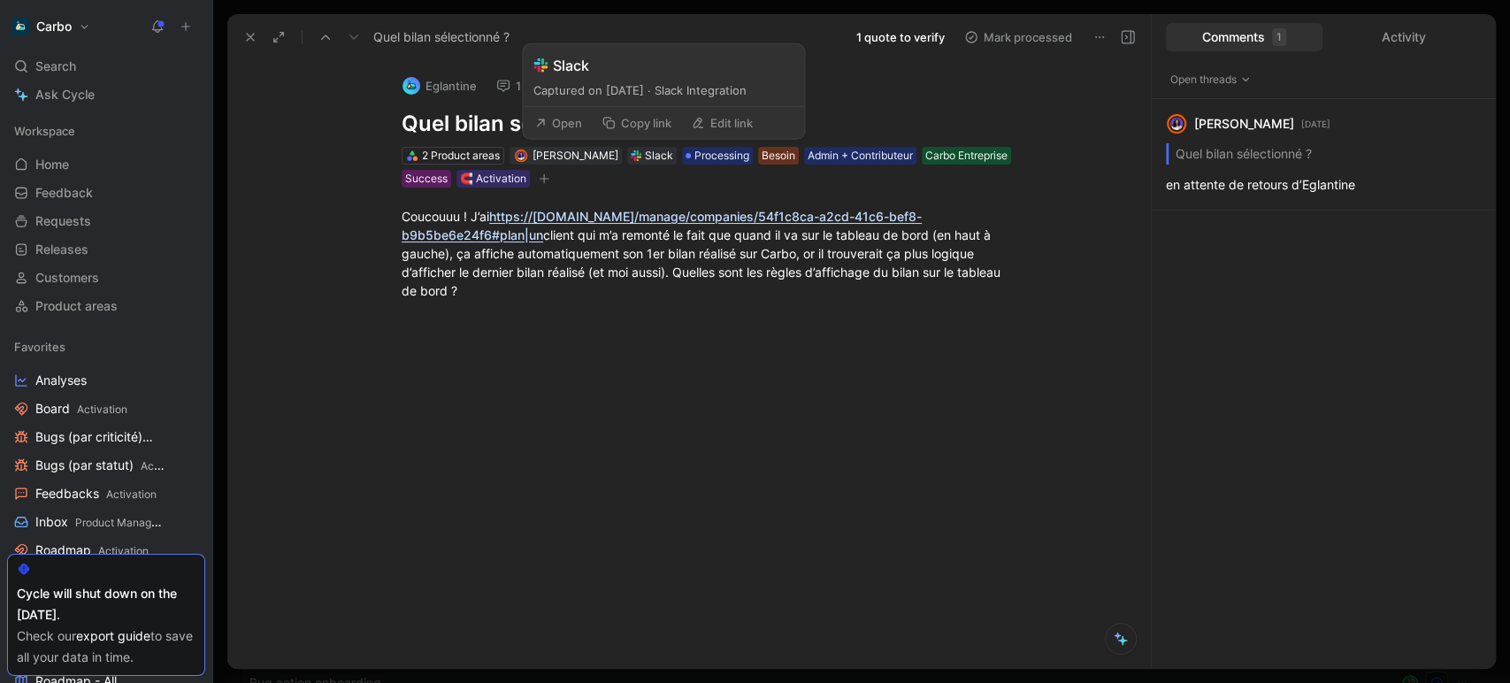
click at [575, 119] on button "Open" at bounding box center [558, 123] width 64 height 25
